Goal: Navigation & Orientation: Find specific page/section

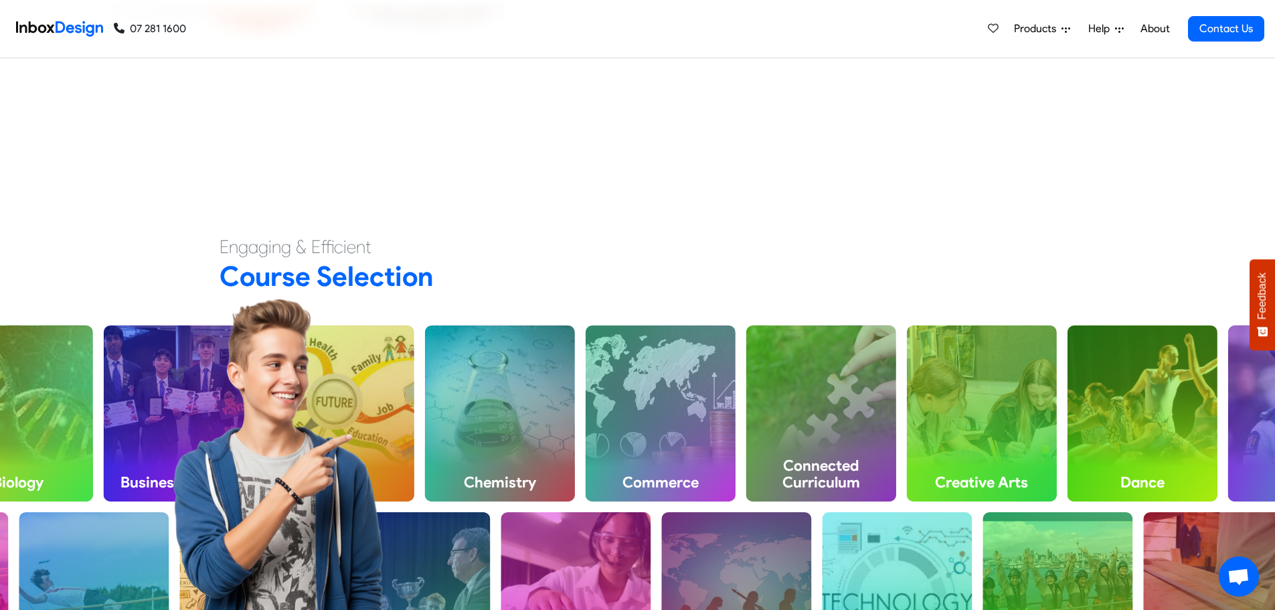
scroll to position [536, 0]
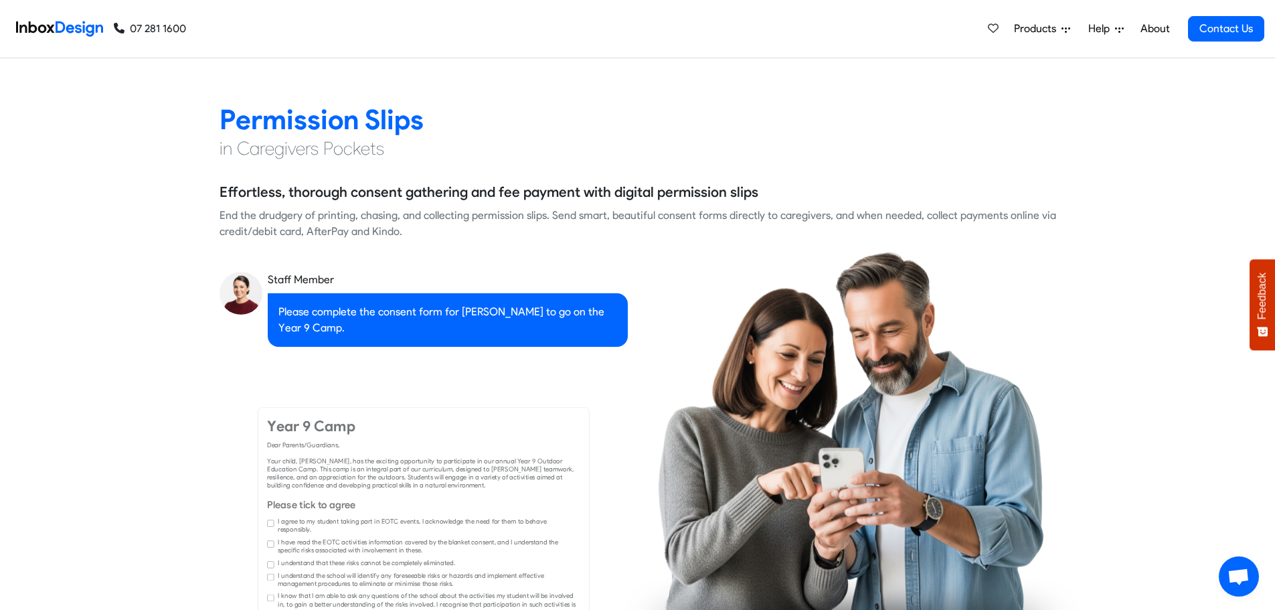
checkbox input "true"
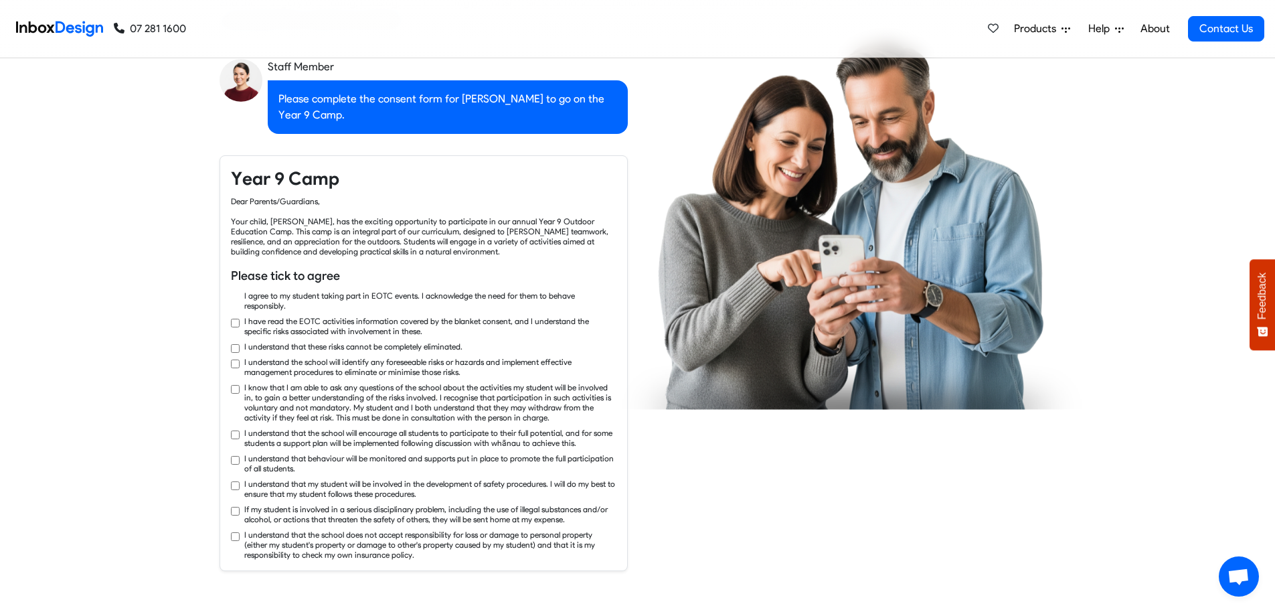
checkbox input "true"
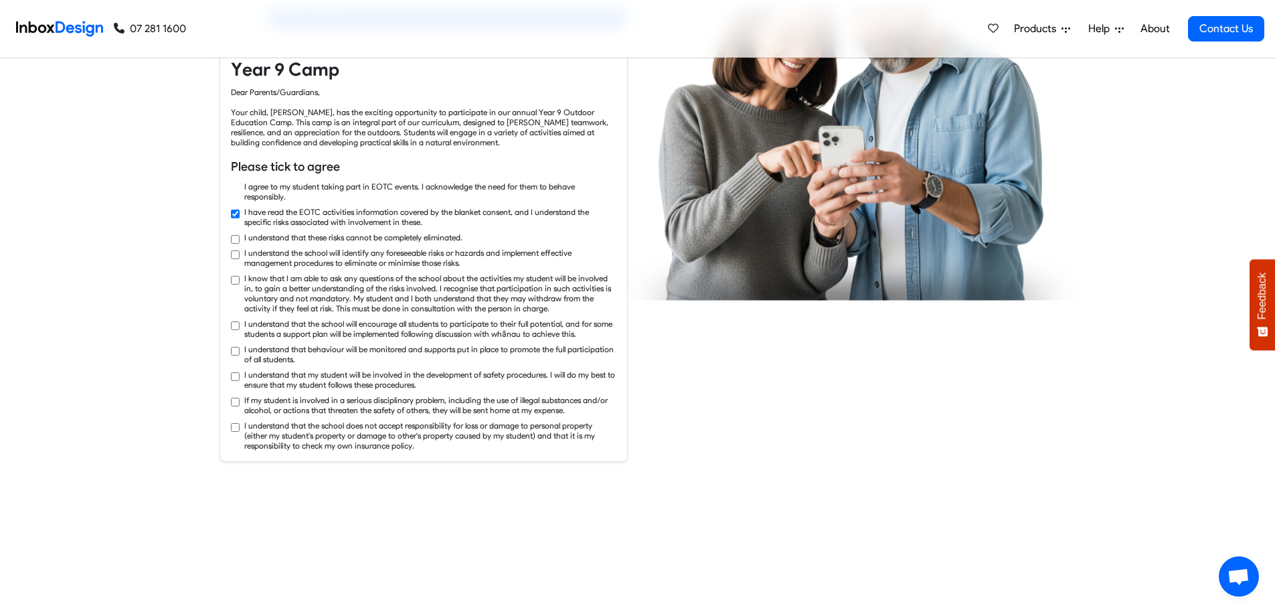
checkbox input "true"
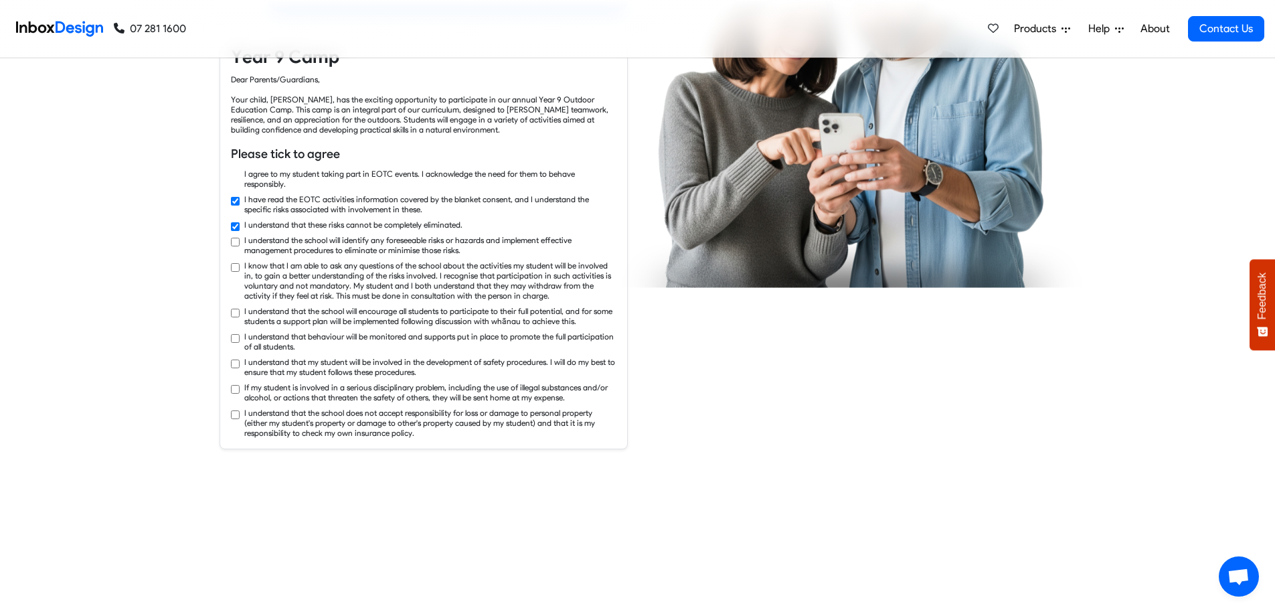
checkbox input "true"
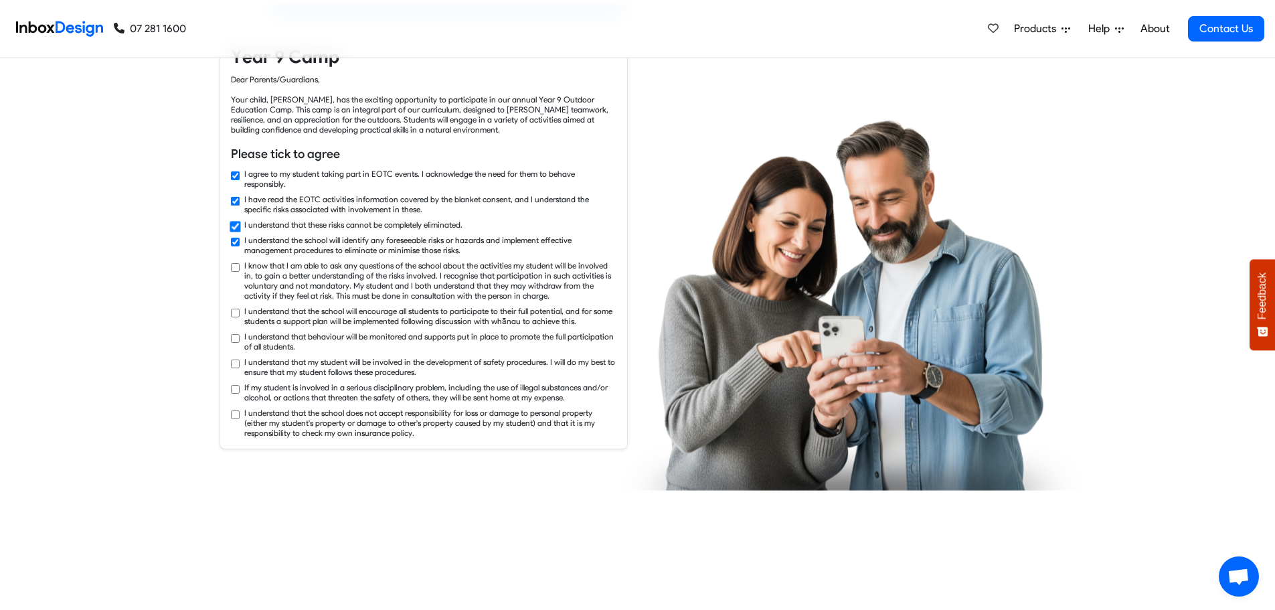
checkbox input "true"
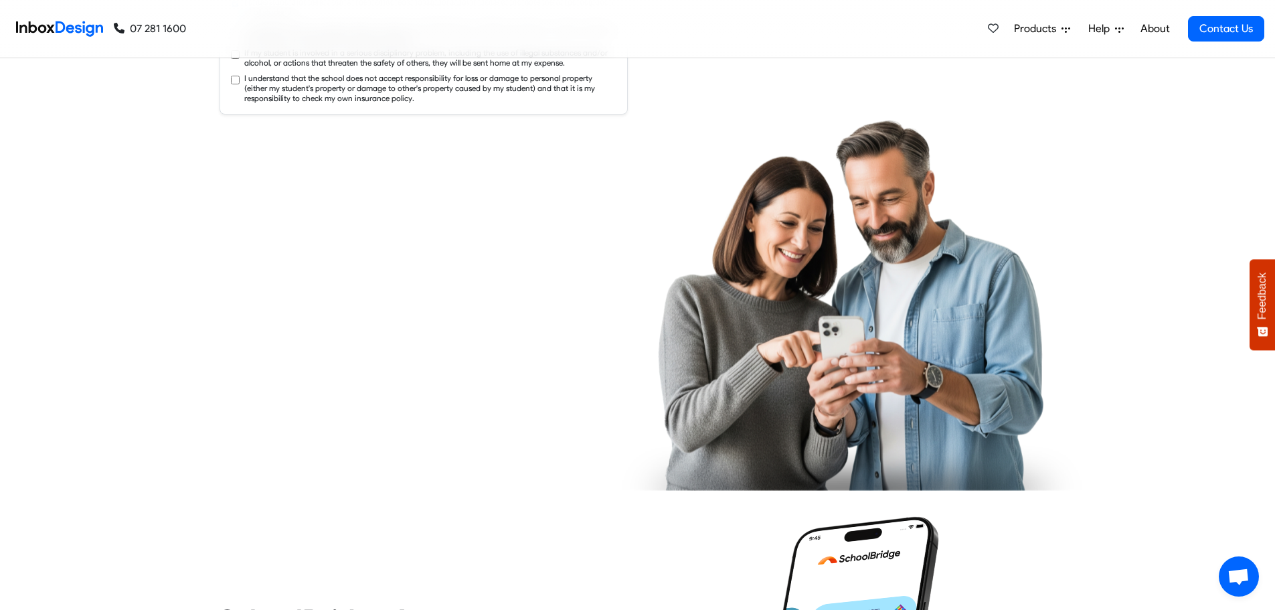
checkbox input "true"
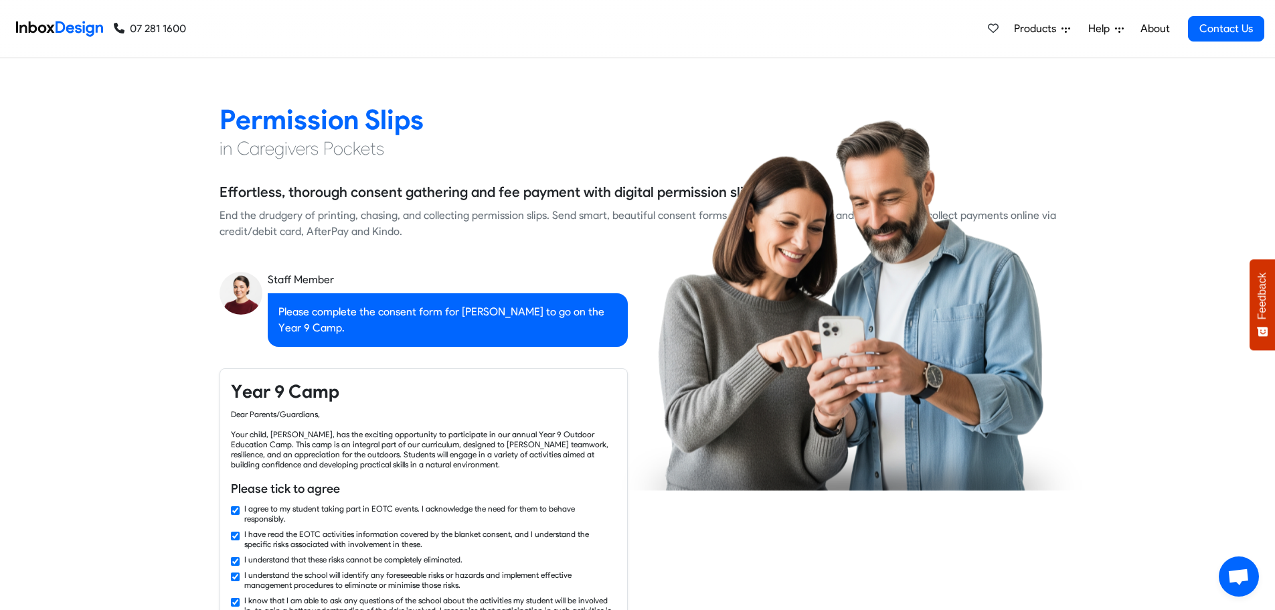
checkbox input "false"
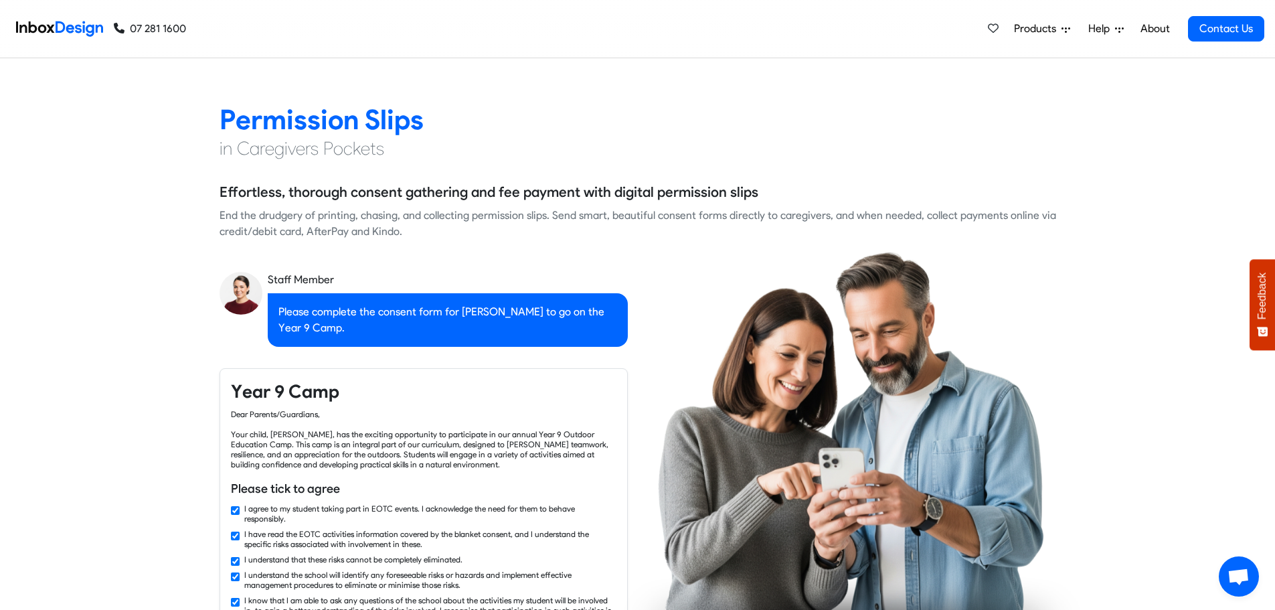
checkbox input "false"
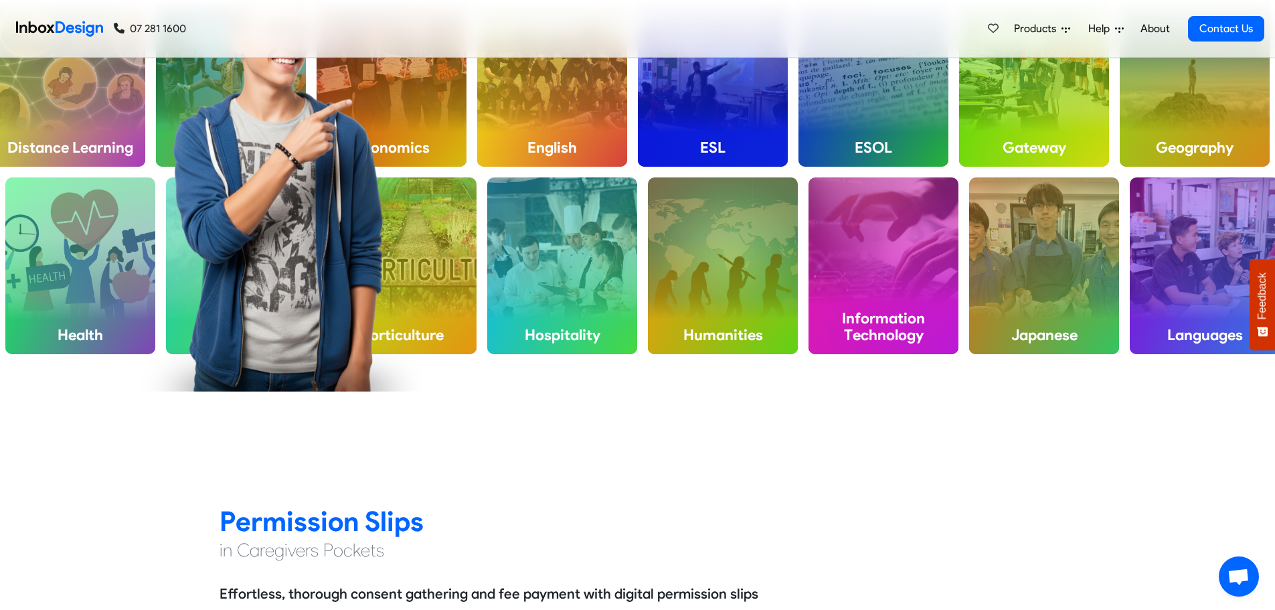
checkbox input "false"
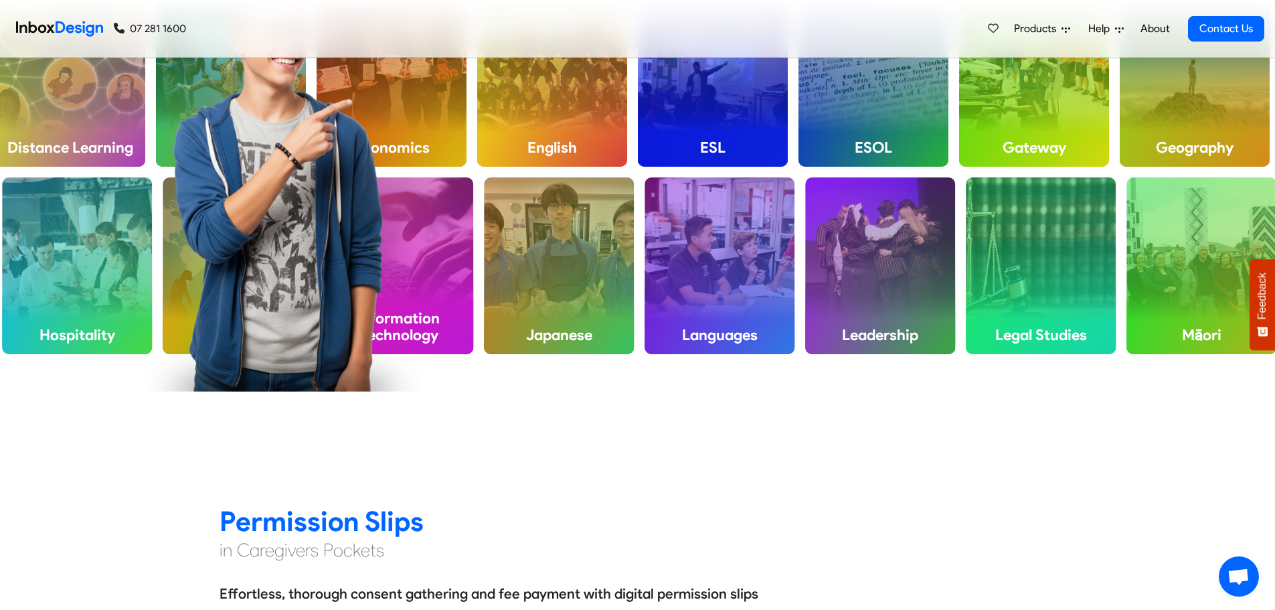
checkbox input "false"
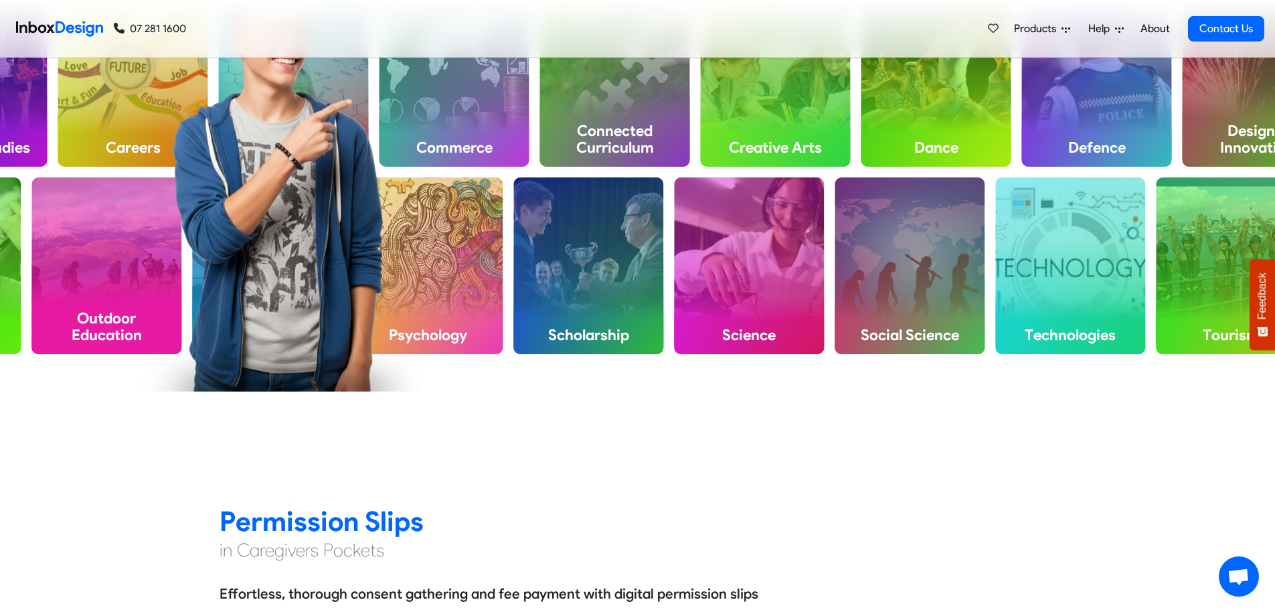
scroll to position [268, 0]
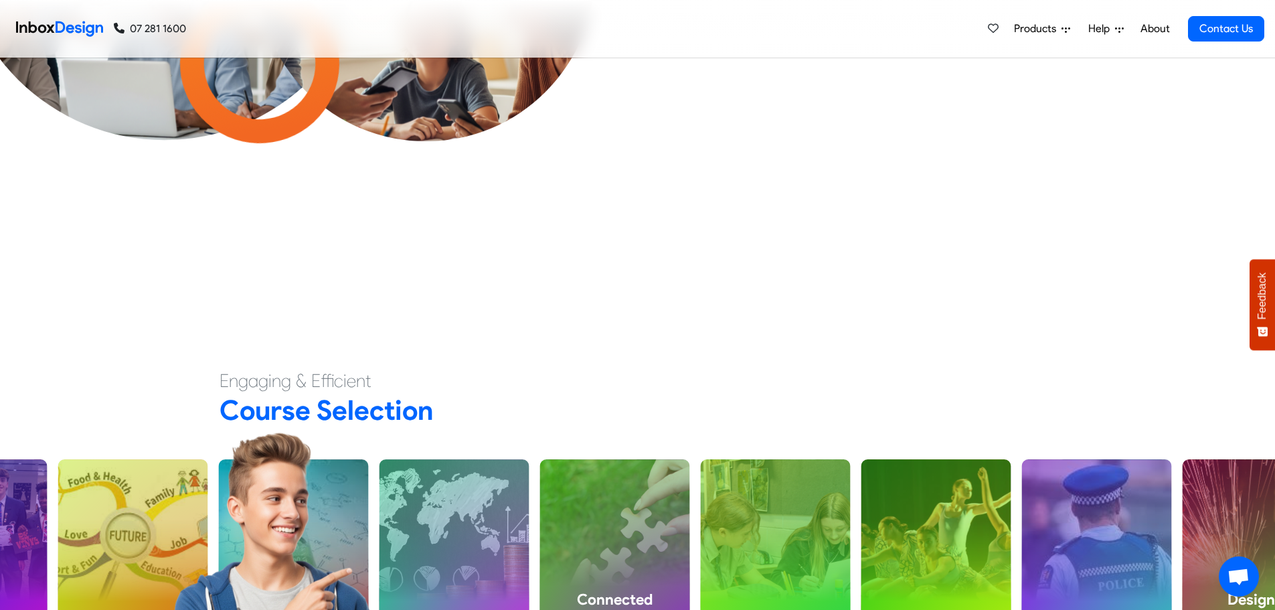
checkbox input "false"
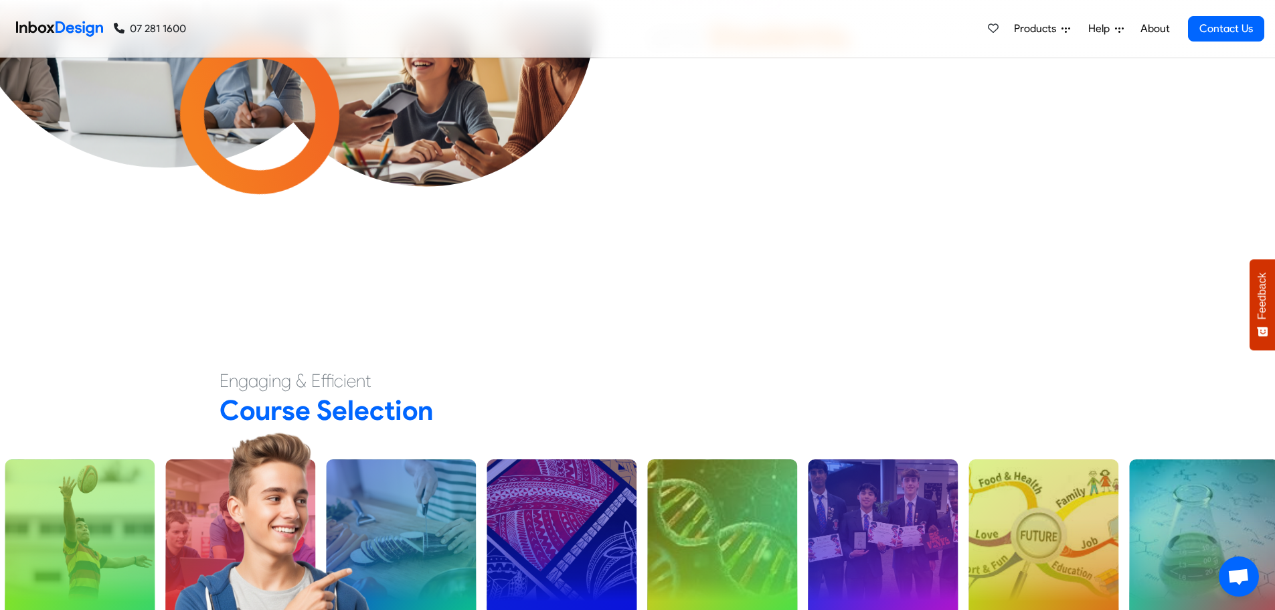
scroll to position [0, 0]
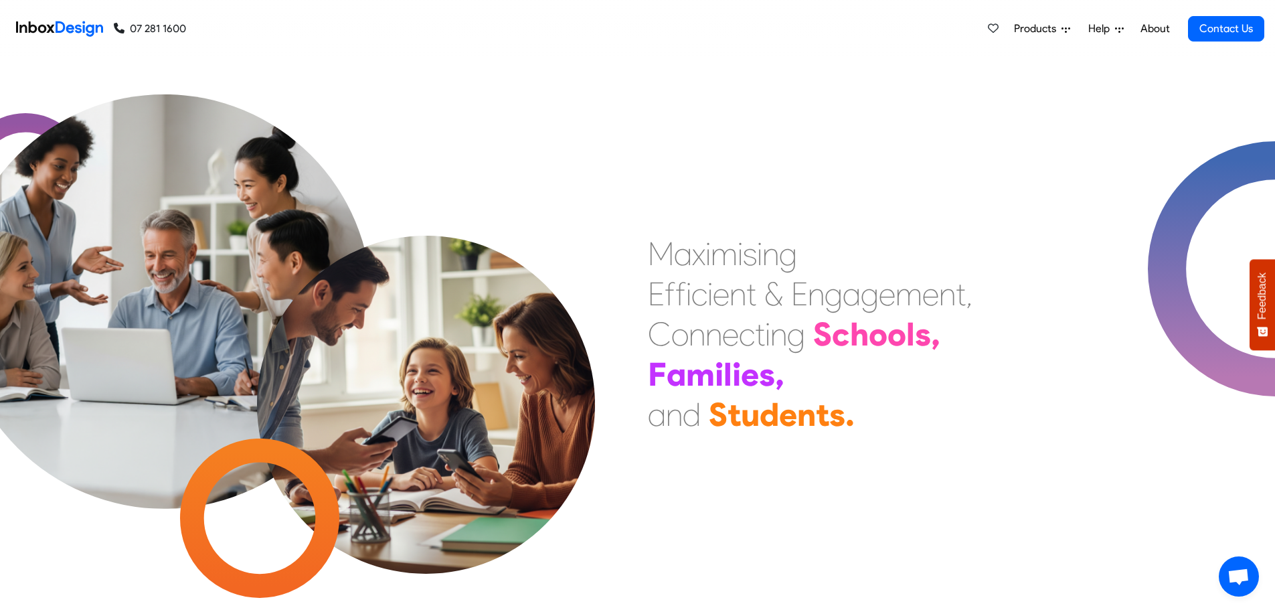
click at [1023, 33] on span "Products" at bounding box center [1038, 29] width 48 height 16
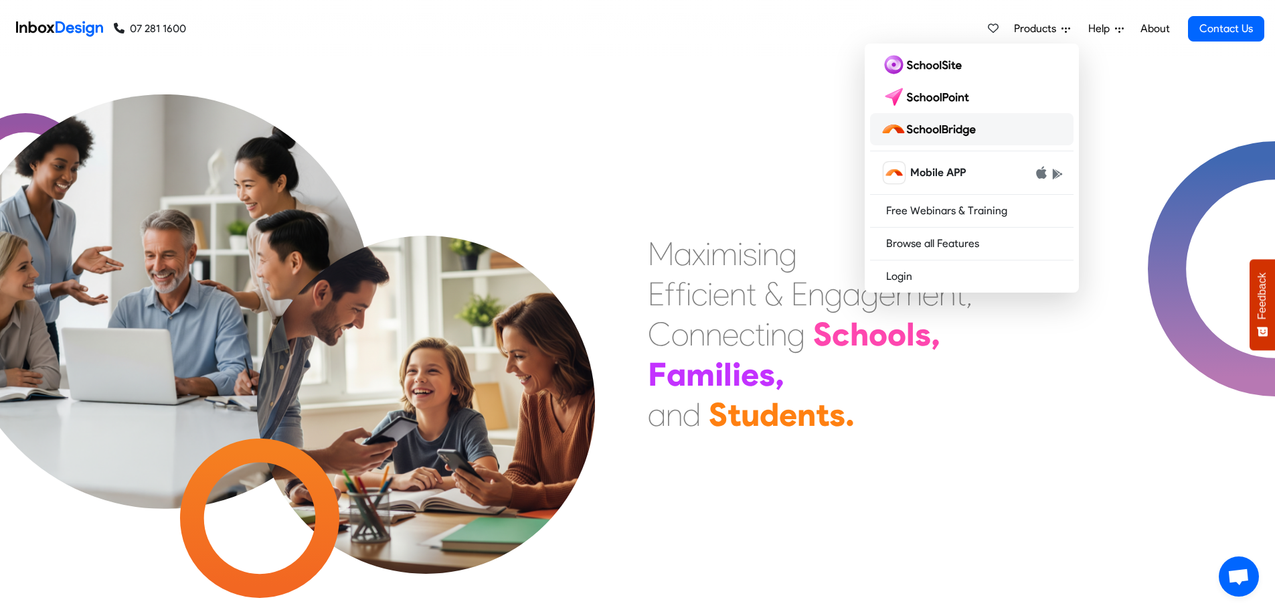
click at [923, 130] on img at bounding box center [931, 129] width 100 height 21
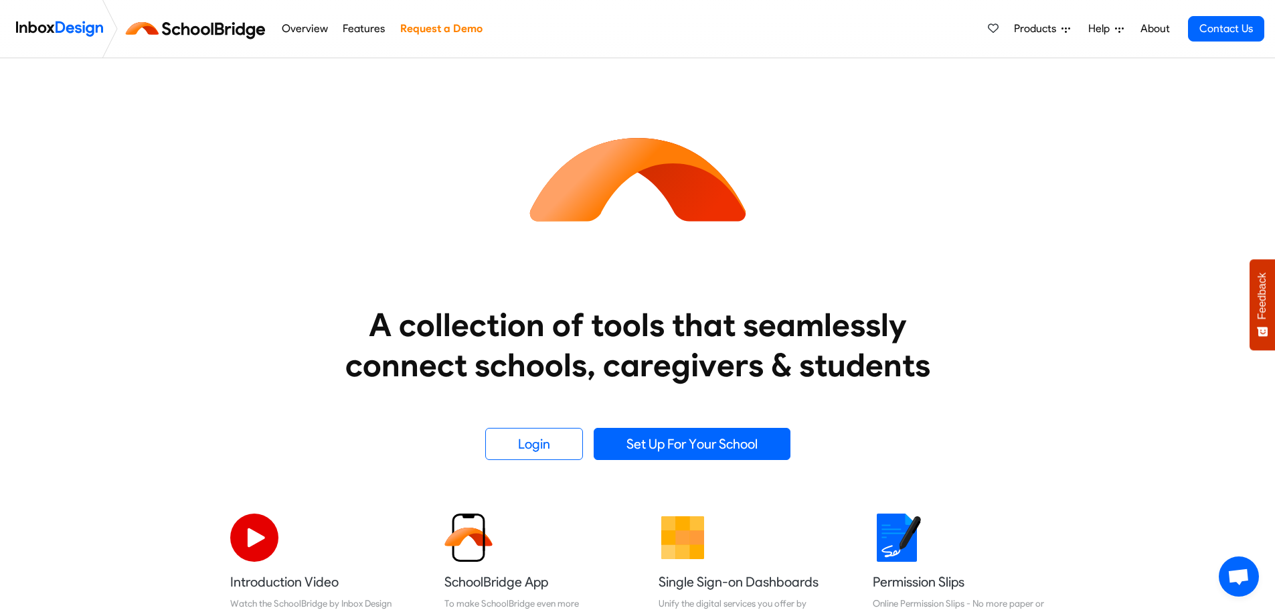
click at [1037, 27] on span "Products" at bounding box center [1038, 29] width 48 height 16
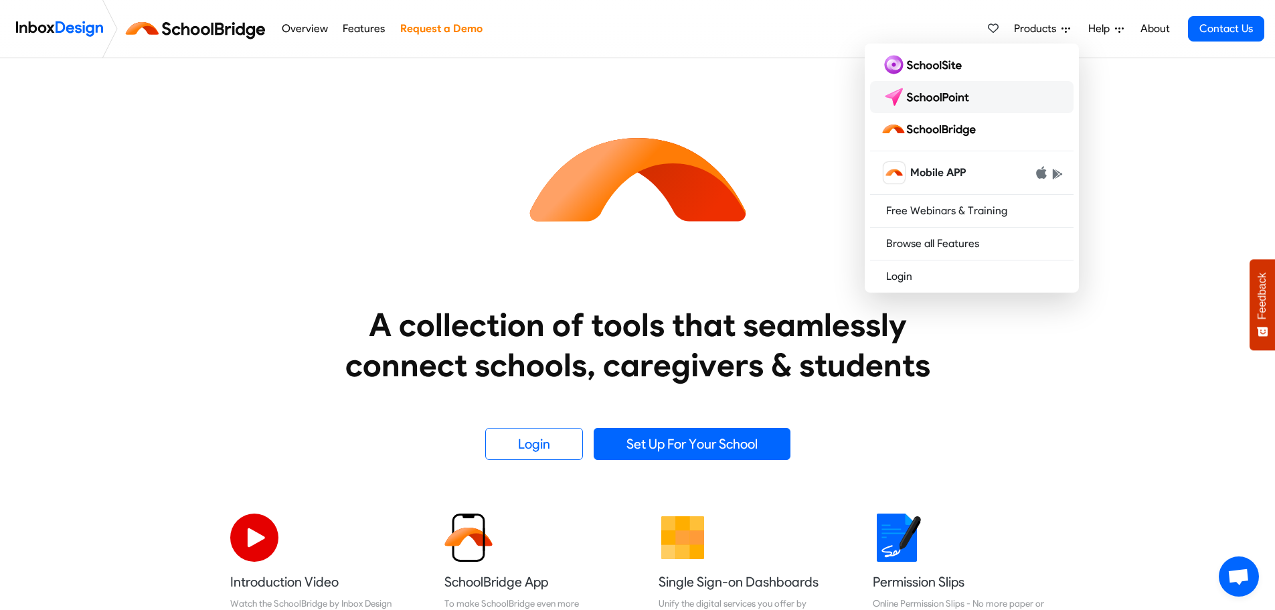
click at [939, 100] on img at bounding box center [928, 96] width 94 height 21
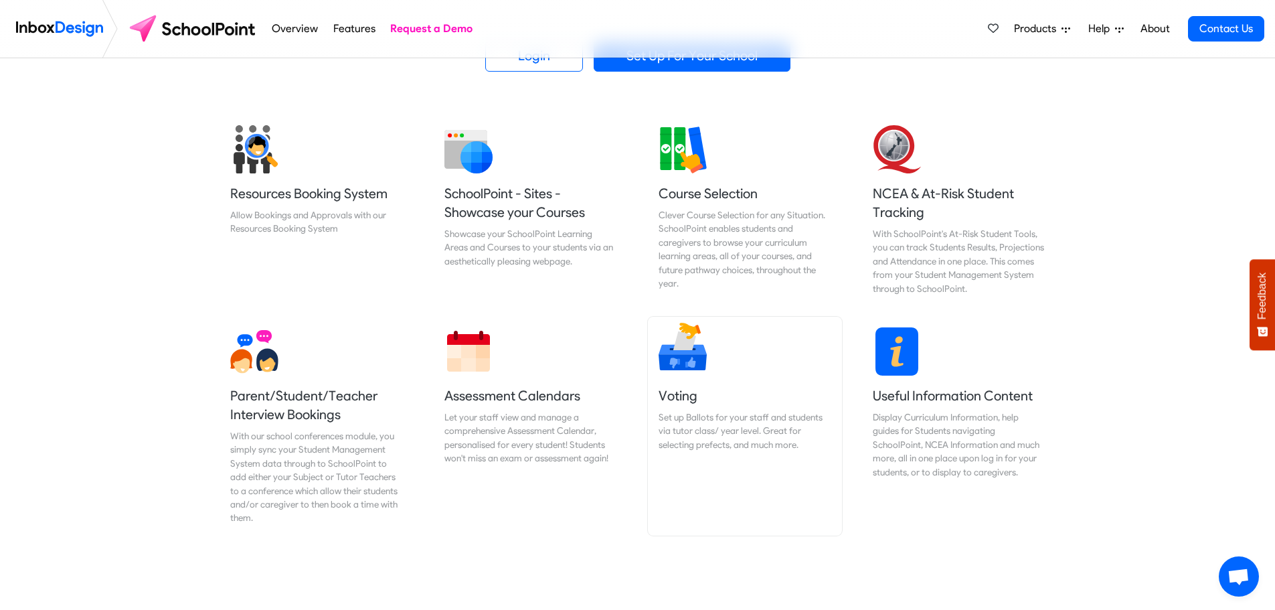
scroll to position [402, 0]
